Goal: Find specific page/section: Find specific page/section

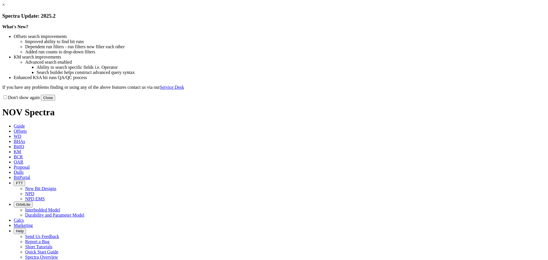
click at [55, 101] on button "Close" at bounding box center [48, 98] width 14 height 6
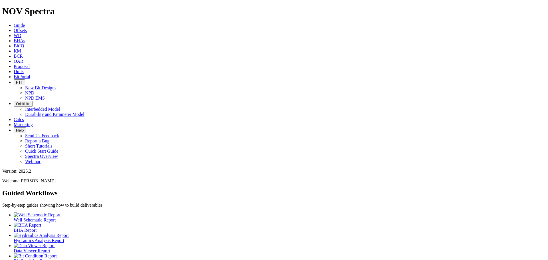
click at [16, 80] on icon "button" at bounding box center [16, 82] width 0 height 4
click at [56, 85] on link "New Bit Designs" at bounding box center [40, 87] width 31 height 5
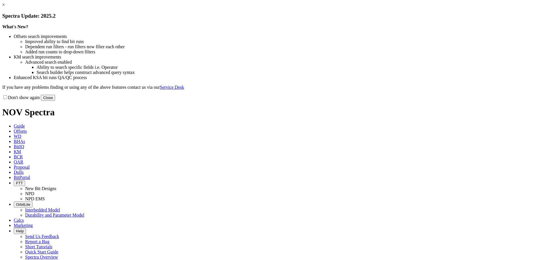
select select "Other"
click at [55, 101] on button "Close" at bounding box center [48, 98] width 14 height 6
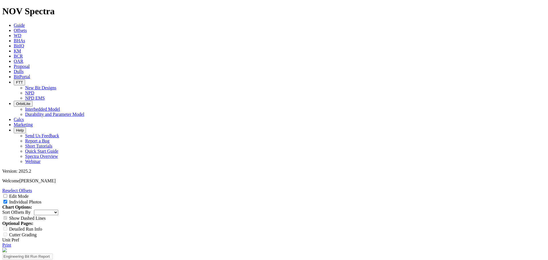
scroll to position [828, 0]
